Goal: Go to known website: Go to known website

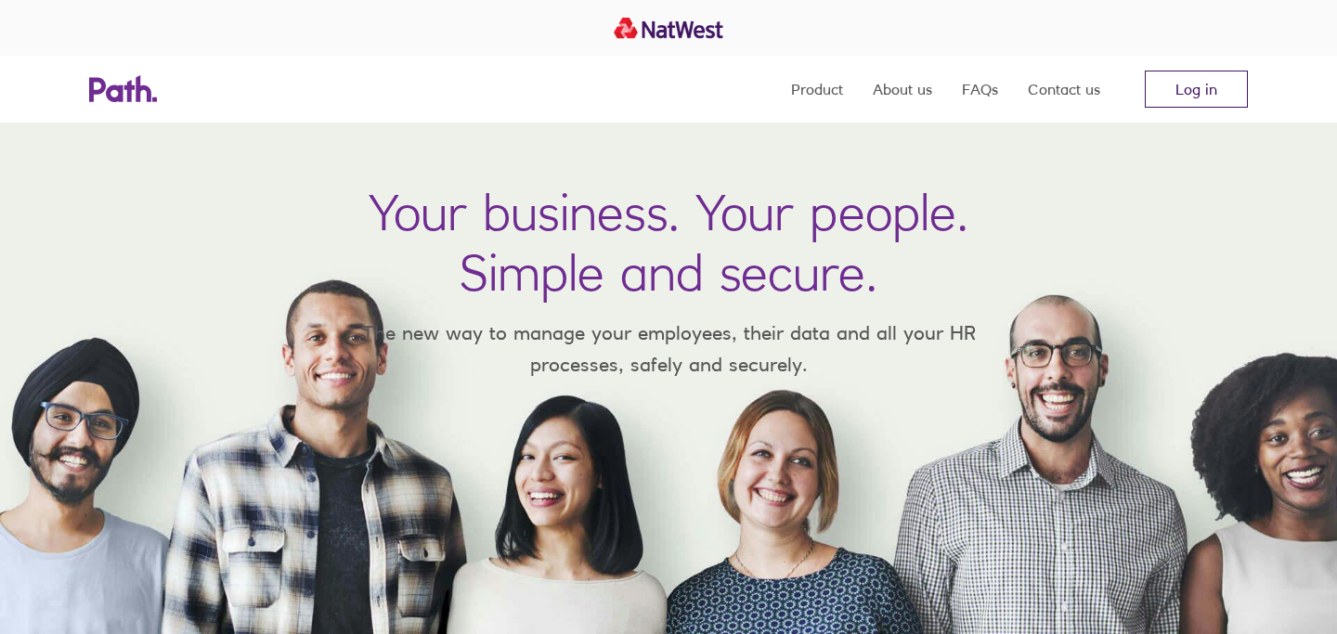
click at [1189, 84] on link "Log in" at bounding box center [1196, 89] width 103 height 37
